Goal: Task Accomplishment & Management: Manage account settings

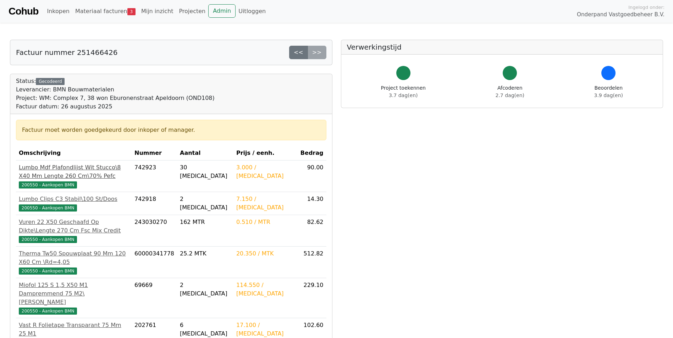
click at [62, 183] on span "200550 - Aankopen BMN" at bounding box center [48, 185] width 58 height 7
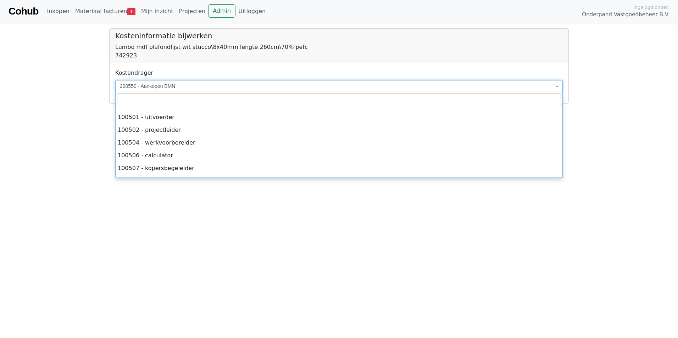
click at [555, 85] on span "200550 - Aankopen BMN" at bounding box center [339, 86] width 448 height 12
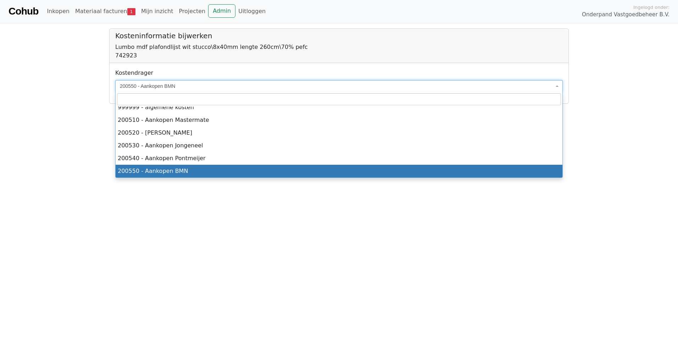
click at [555, 85] on span "200550 - Aankopen BMN" at bounding box center [339, 86] width 448 height 12
